Goal: Task Accomplishment & Management: Manage account settings

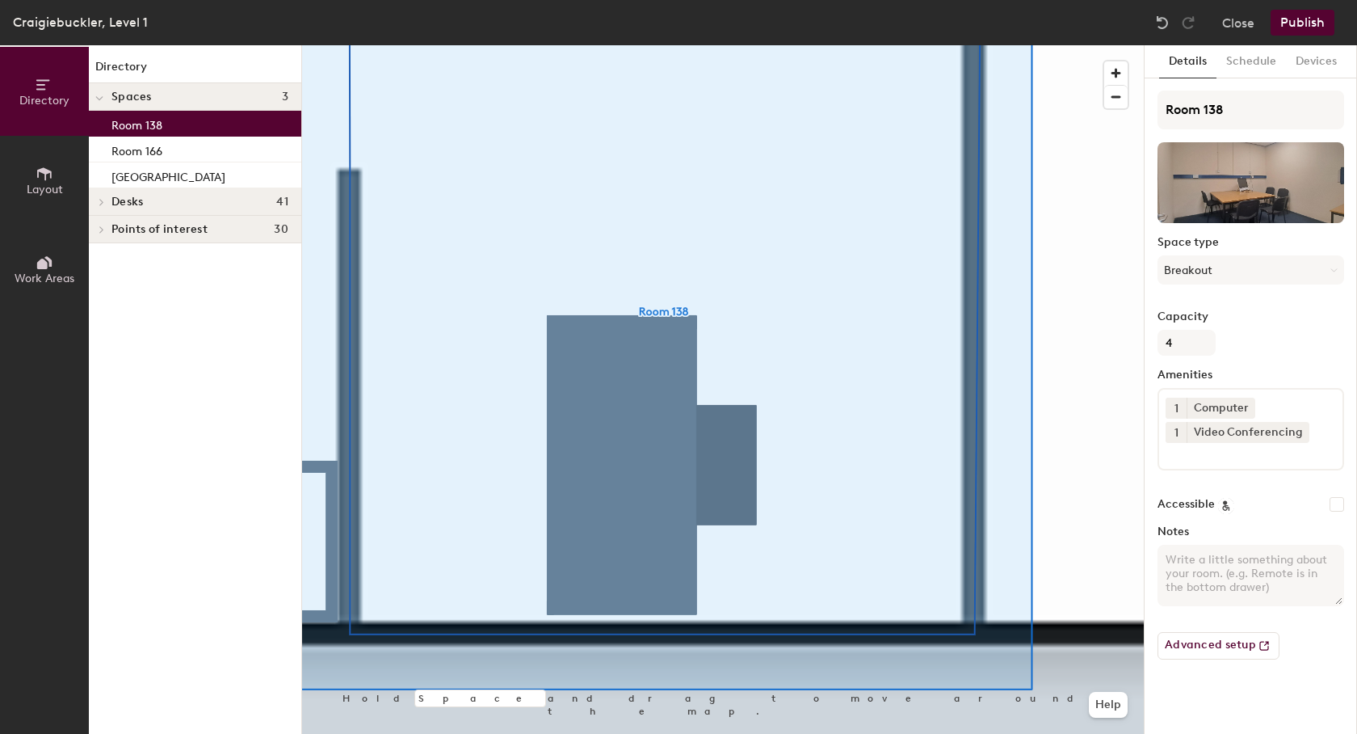
click at [101, 198] on div at bounding box center [99, 201] width 21 height 27
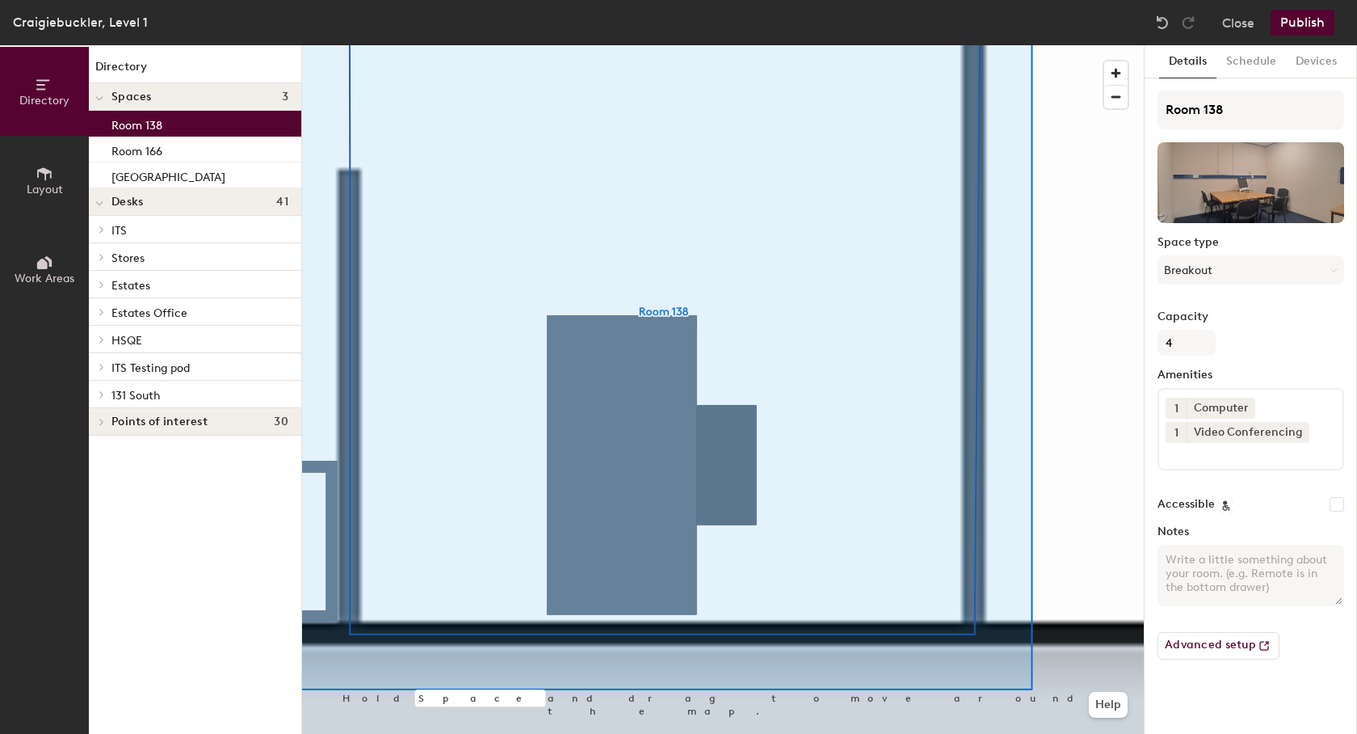
click at [95, 231] on span at bounding box center [101, 229] width 14 height 8
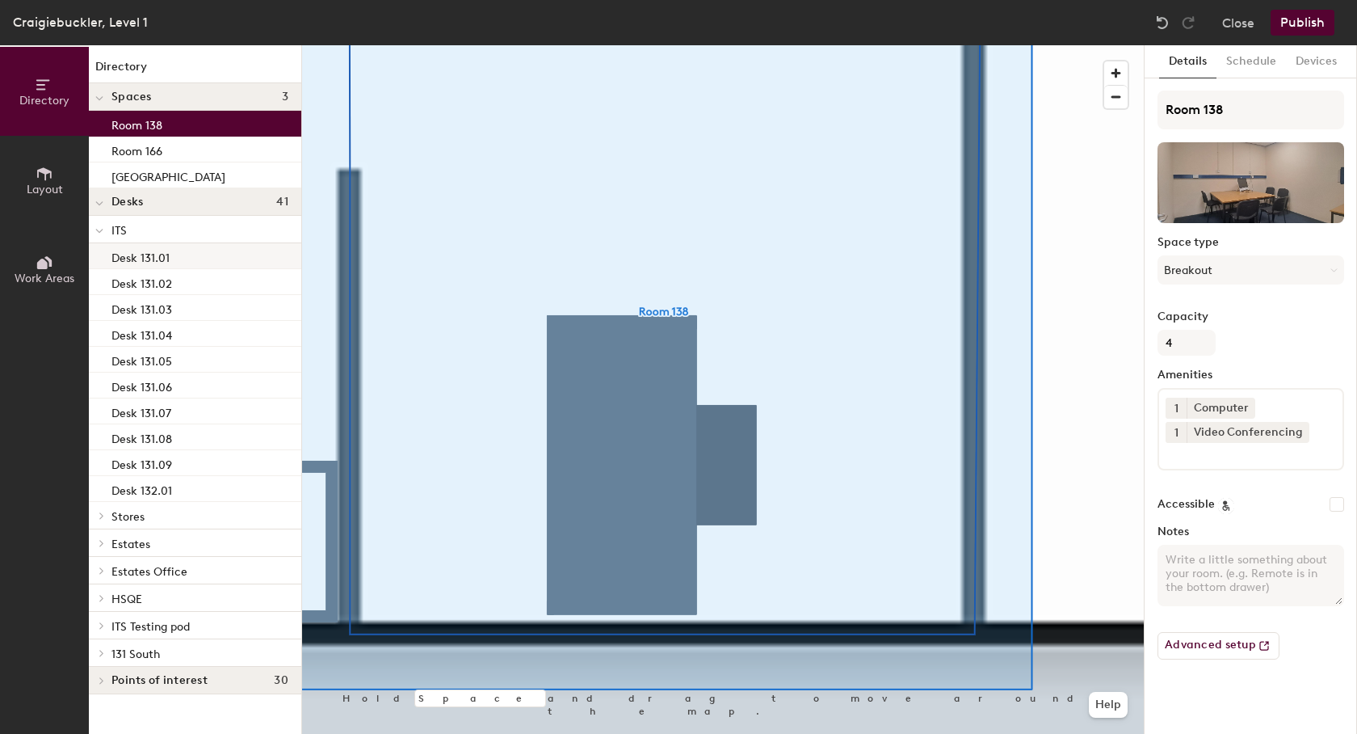
click at [188, 259] on div "Desk 131.01" at bounding box center [195, 256] width 213 height 26
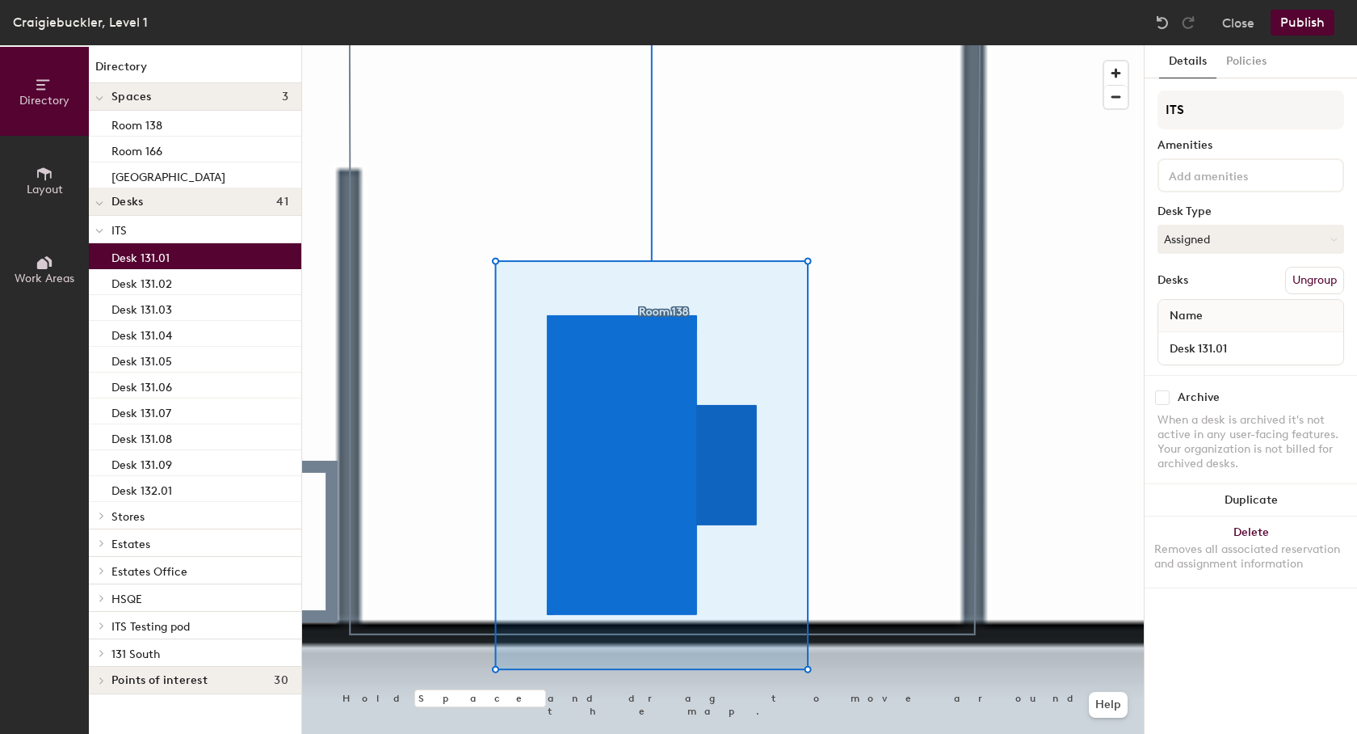
click at [188, 259] on div "Desk 131.01" at bounding box center [195, 256] width 213 height 26
click at [1241, 354] on input "Desk 131.01" at bounding box center [1251, 348] width 179 height 23
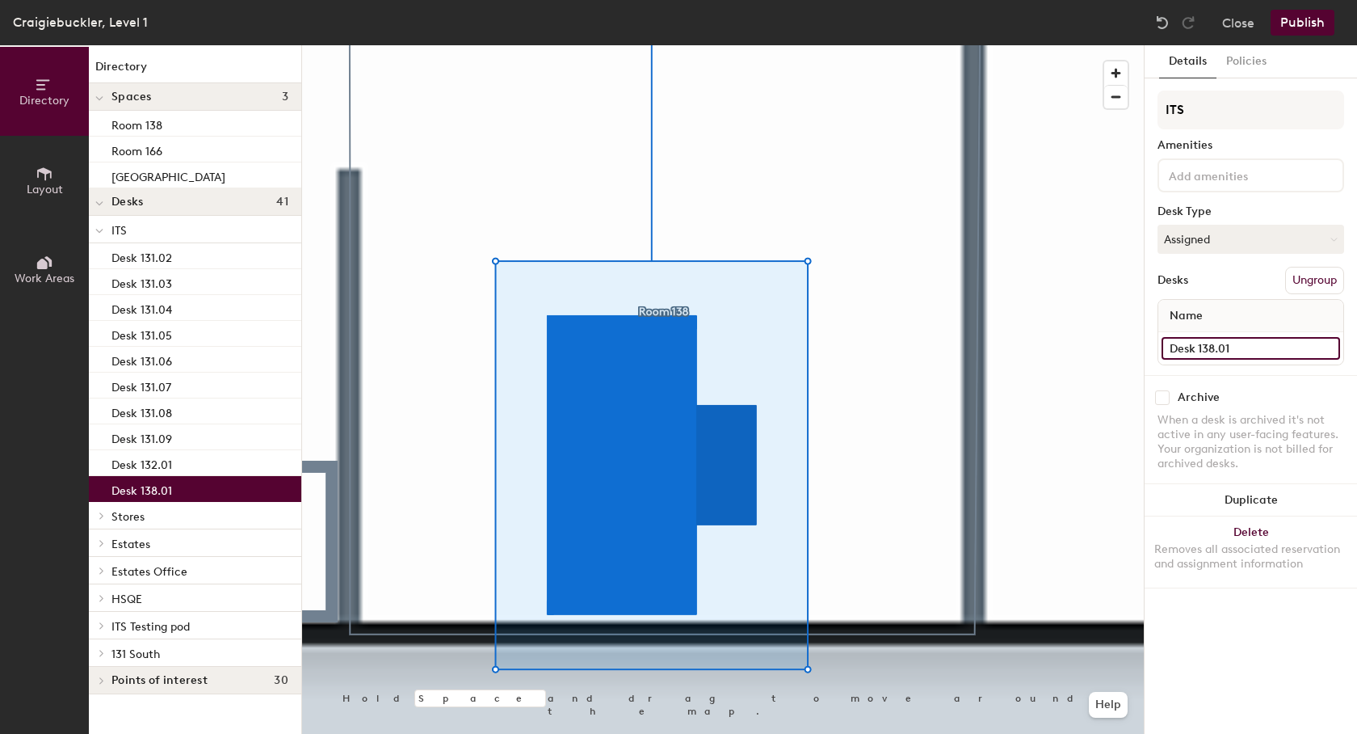
type input "Desk 138.01"
click at [1252, 179] on input at bounding box center [1238, 174] width 145 height 19
click at [1281, 27] on button "Publish" at bounding box center [1303, 23] width 64 height 26
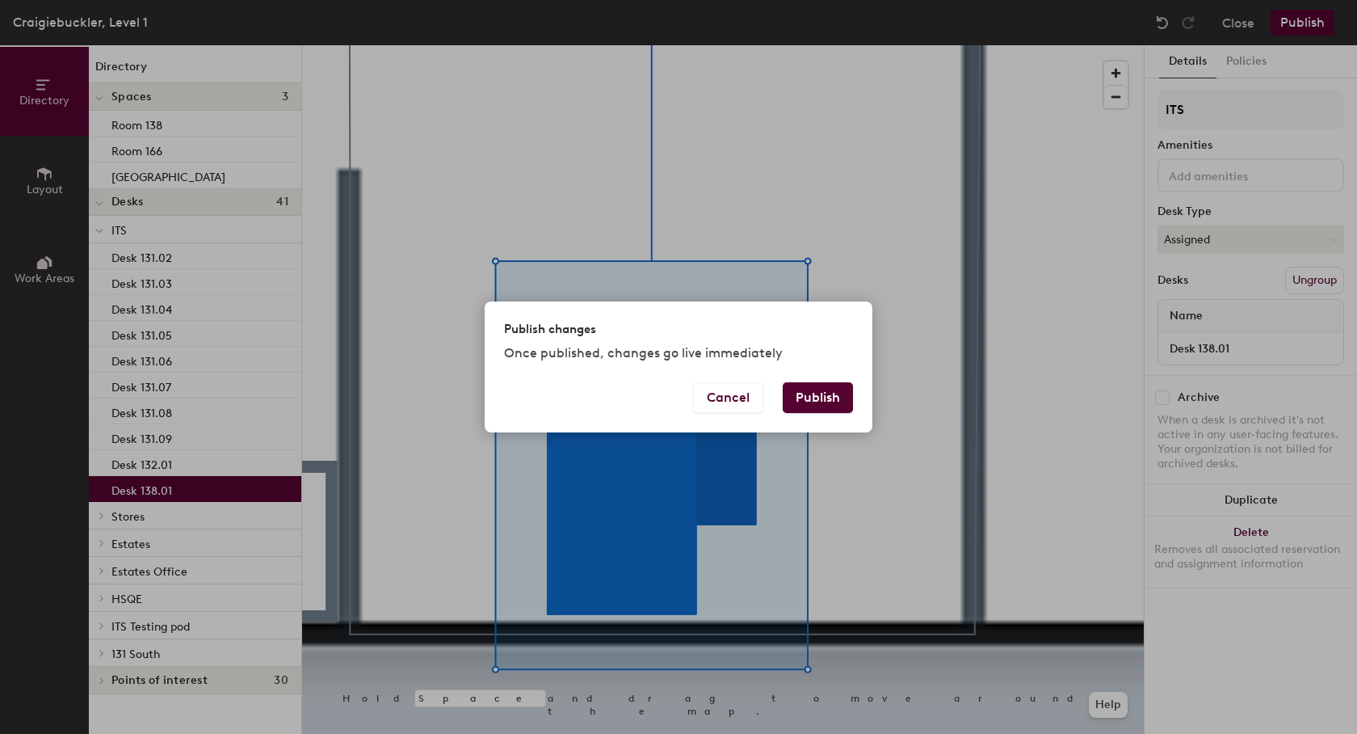
click at [818, 396] on button "Publish" at bounding box center [818, 397] width 70 height 31
